Goal: Use online tool/utility: Use online tool/utility

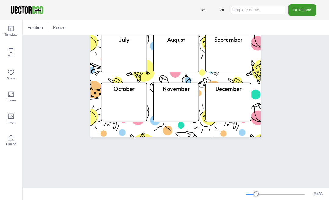
click at [245, 193] on div "94 %" at bounding box center [176, 195] width 306 height 10
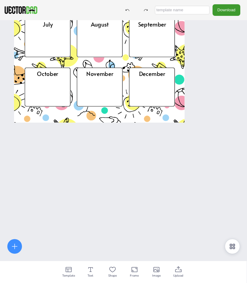
click at [200, 173] on div "Birthday List January February March April May June July August September Octob…" at bounding box center [123, 161] width 247 height 283
click at [13, 200] on icon at bounding box center [14, 246] width 7 height 7
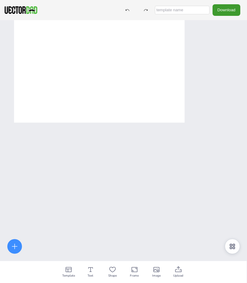
click at [19, 200] on div at bounding box center [14, 246] width 15 height 15
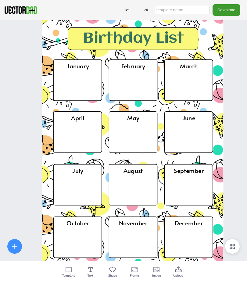
click at [79, 80] on icon at bounding box center [77, 80] width 49 height 42
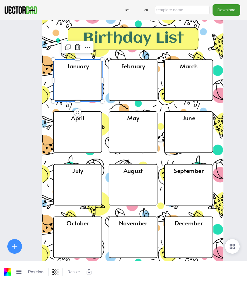
click at [74, 83] on icon at bounding box center [77, 80] width 49 height 42
click at [87, 87] on icon at bounding box center [77, 80] width 49 height 42
click at [89, 84] on icon at bounding box center [77, 80] width 49 height 42
click at [89, 47] on icon at bounding box center [87, 47] width 5 height 1
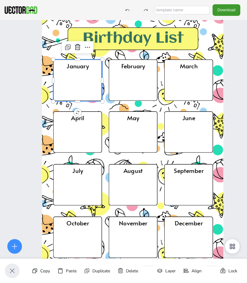
click at [13, 269] on icon at bounding box center [12, 270] width 5 height 5
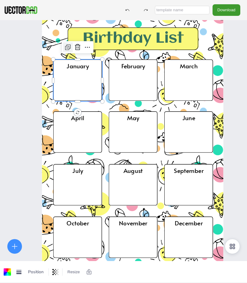
click at [69, 50] on icon at bounding box center [68, 48] width 4 height 4
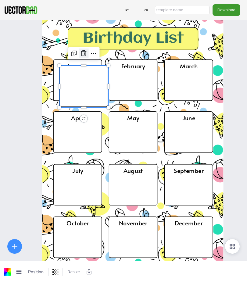
click at [86, 54] on icon at bounding box center [83, 53] width 5 height 6
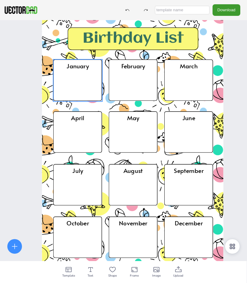
click at [85, 87] on icon at bounding box center [77, 80] width 49 height 42
click at [84, 80] on icon at bounding box center [77, 80] width 49 height 42
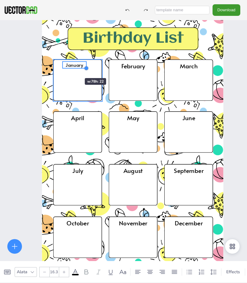
type input "17"
